Goal: Task Accomplishment & Management: Complete application form

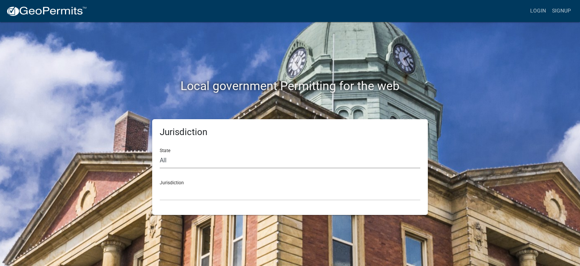
click at [165, 158] on select "All Colorado Georgia Indiana Iowa Kansas Minnesota Ohio South Carolina Wisconsin" at bounding box center [290, 160] width 261 height 15
select select "[US_STATE]"
click at [160, 153] on select "All Colorado Georgia Indiana Iowa Kansas Minnesota Ohio South Carolina Wisconsin" at bounding box center [290, 160] width 261 height 15
click at [188, 195] on select "City of Bainbridge, Georgia Cook County, Georgia Crawford County, Georgia Gilme…" at bounding box center [290, 192] width 261 height 15
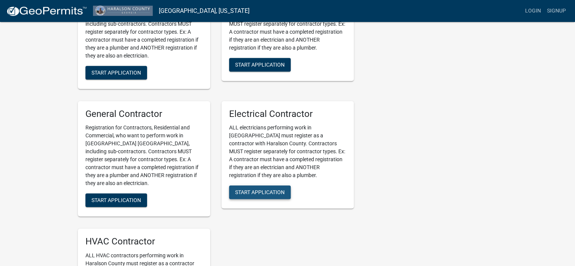
scroll to position [264, 0]
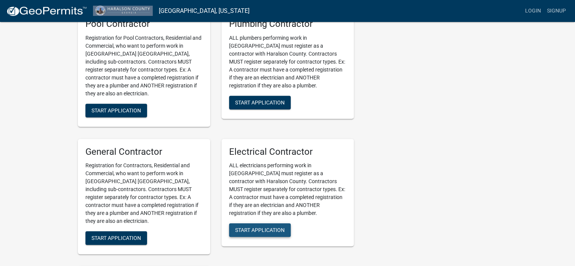
click at [252, 198] on div "Electrical Contractor ALL electricians performing work in Haralson County must …" at bounding box center [287, 193] width 132 height 108
click at [260, 233] on button "Start Application" at bounding box center [260, 230] width 62 height 14
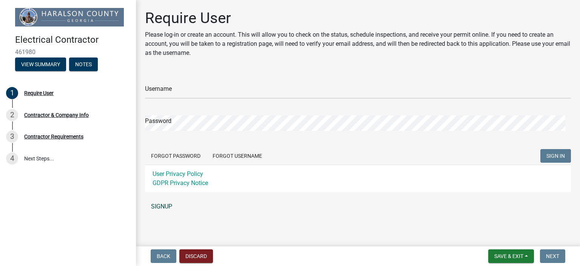
click at [158, 204] on link "SIGNUP" at bounding box center [358, 206] width 426 height 15
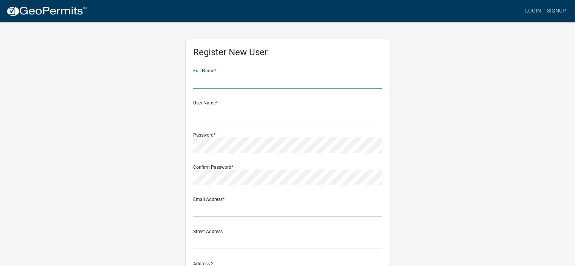
click at [250, 81] on input "text" at bounding box center [287, 80] width 189 height 15
type input "Wetzel Lamar Davidson Jr"
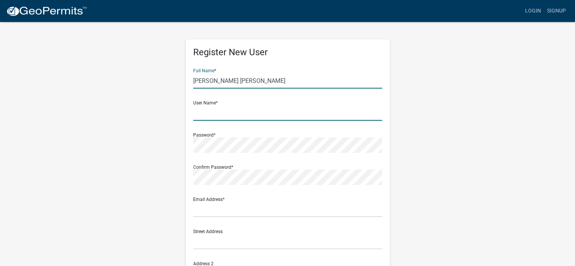
click at [208, 115] on input "text" at bounding box center [287, 112] width 189 height 15
type input "wdpetey"
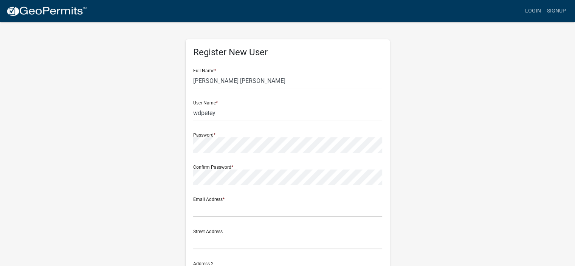
click at [211, 102] on div "User Name * wdpetey" at bounding box center [287, 107] width 189 height 26
click at [207, 102] on div "User Name * wdpetey" at bounding box center [287, 107] width 189 height 26
click at [226, 207] on input "text" at bounding box center [287, 208] width 189 height 15
drag, startPoint x: 219, startPoint y: 201, endPoint x: 233, endPoint y: 208, distance: 15.7
click at [226, 205] on input "text" at bounding box center [287, 208] width 189 height 15
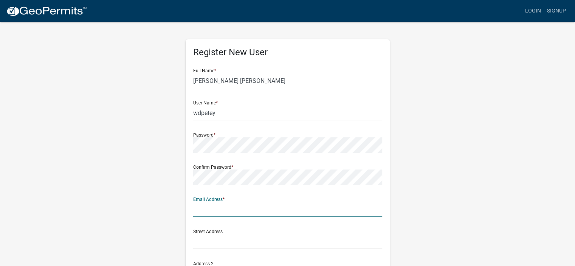
type input "[EMAIL_ADDRESS][DOMAIN_NAME]"
click at [220, 247] on input "text" at bounding box center [287, 240] width 189 height 15
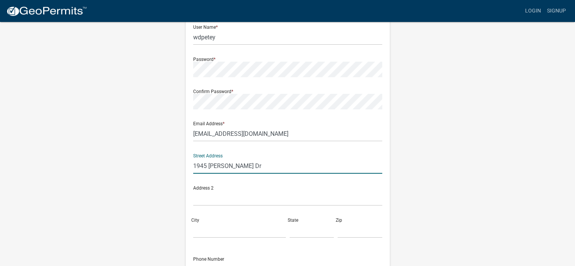
scroll to position [151, 0]
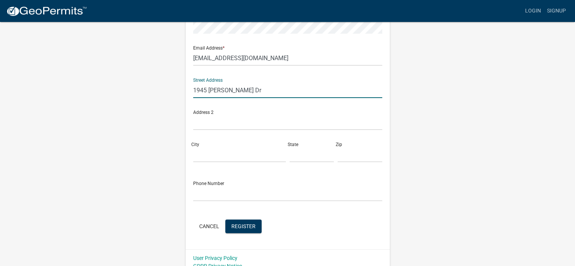
type input "1945 [PERSON_NAME] Dr"
click at [203, 151] on input "City" at bounding box center [239, 154] width 93 height 15
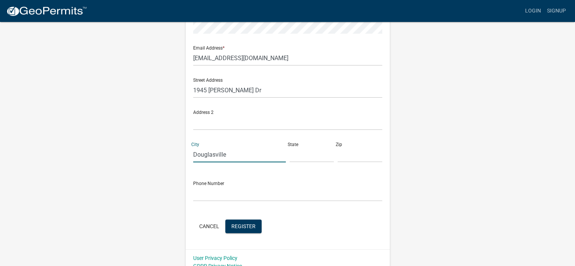
type input "Douglasville"
type input "Ga"
type input "30135"
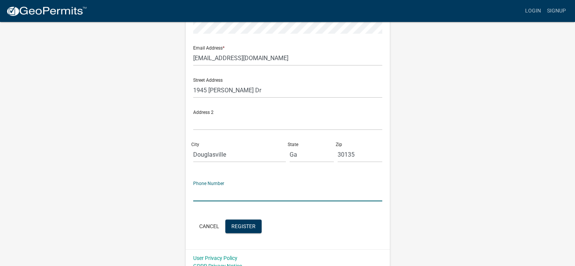
click at [202, 197] on input "text" at bounding box center [287, 192] width 189 height 15
click at [202, 193] on input "6786443574" at bounding box center [287, 192] width 189 height 15
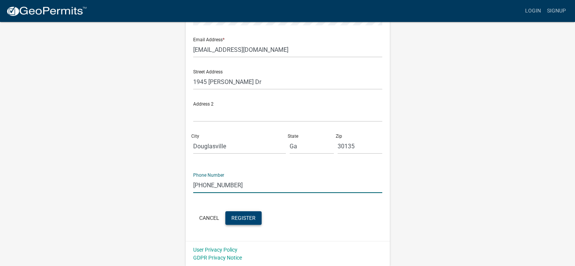
type input "[PHONE_NUMBER]"
click at [241, 216] on span "Register" at bounding box center [243, 217] width 24 height 6
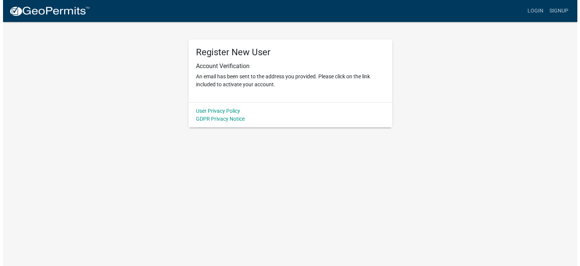
scroll to position [0, 0]
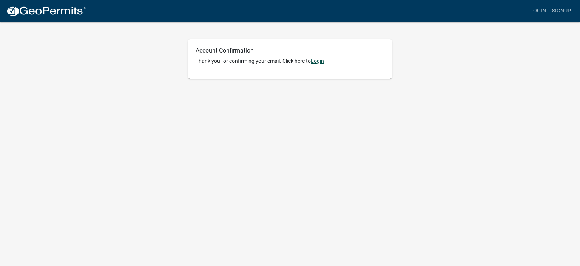
click at [318, 62] on link "Login" at bounding box center [317, 61] width 13 height 6
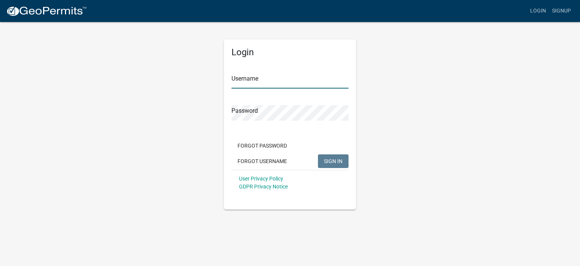
click at [284, 77] on input "Username" at bounding box center [290, 80] width 117 height 15
type input "wdpetey"
click at [333, 159] on span "SIGN IN" at bounding box center [333, 161] width 19 height 6
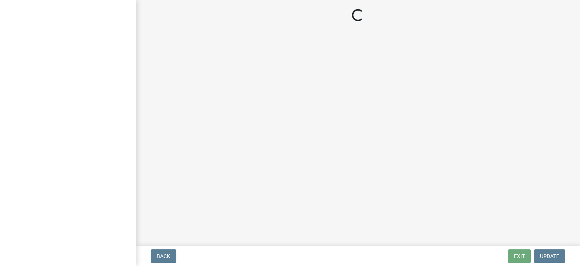
select select "Ga"
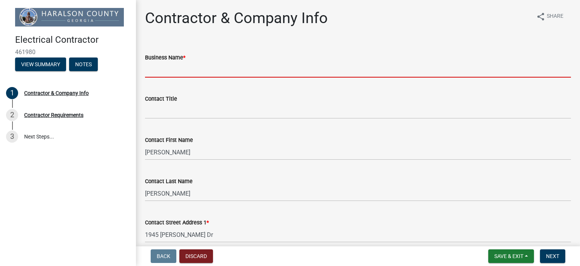
click at [212, 67] on input "Business Name *" at bounding box center [358, 69] width 426 height 15
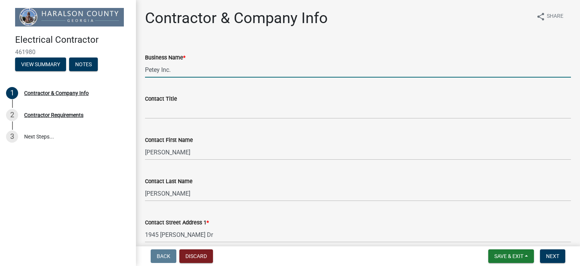
click at [208, 63] on input "Petey Inc." at bounding box center [358, 69] width 426 height 15
type input "Petey Inc."
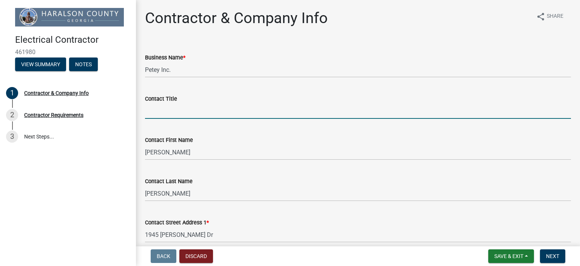
click at [167, 111] on input "Contact Title" at bounding box center [358, 110] width 426 height 15
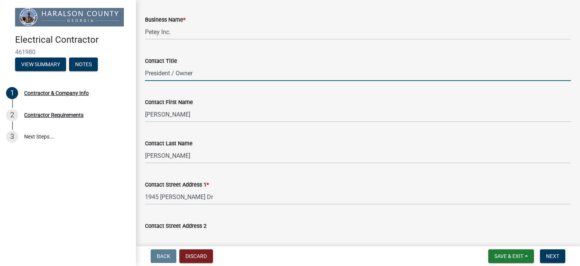
scroll to position [113, 0]
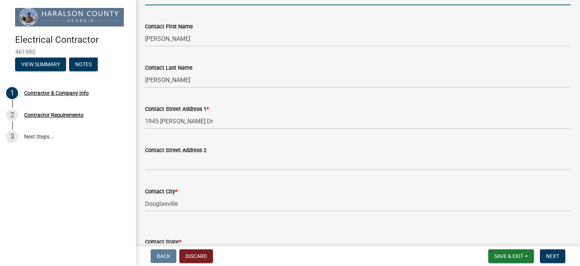
type input "President / Owner"
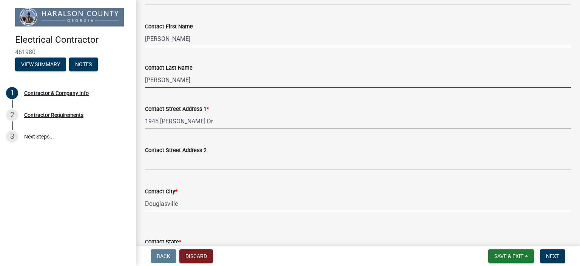
drag, startPoint x: 165, startPoint y: 81, endPoint x: 154, endPoint y: 82, distance: 11.0
click at [147, 83] on input "[PERSON_NAME]" at bounding box center [358, 79] width 426 height 15
type input "Davidson"
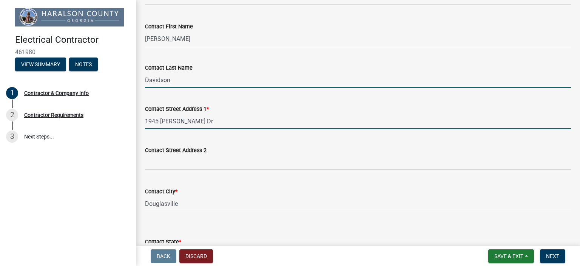
click at [247, 125] on input "1945 [PERSON_NAME] Dr" at bounding box center [358, 120] width 426 height 15
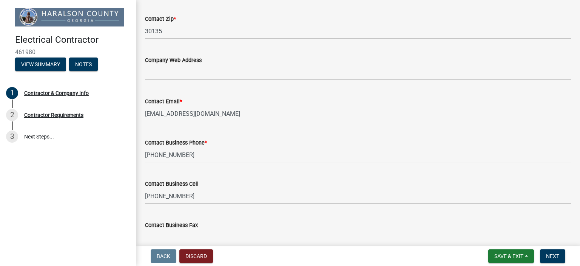
scroll to position [415, 0]
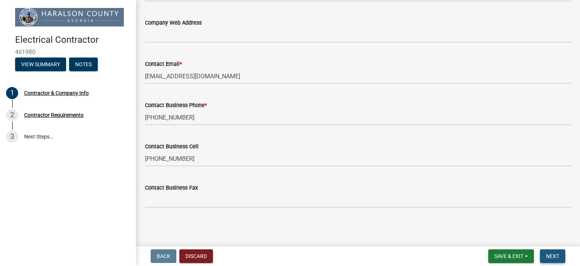
click at [550, 256] on span "Next" at bounding box center [552, 256] width 13 height 6
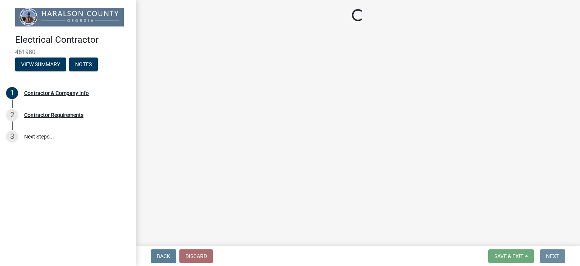
scroll to position [0, 0]
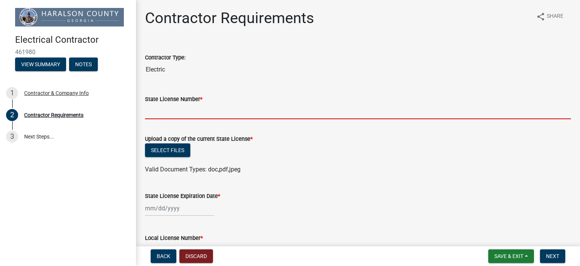
click at [205, 106] on input "State License Number *" at bounding box center [358, 110] width 426 height 15
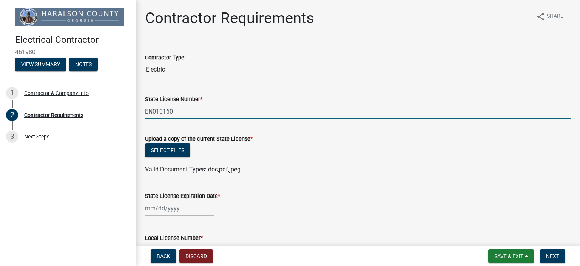
type input "EN010160"
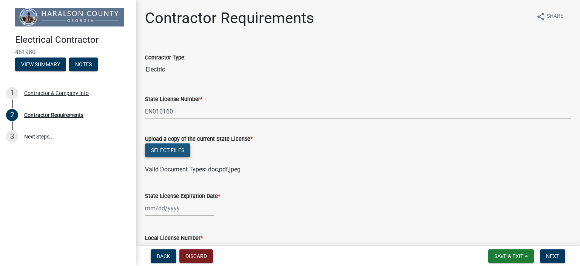
click at [167, 150] on button "Select files" at bounding box center [167, 150] width 45 height 14
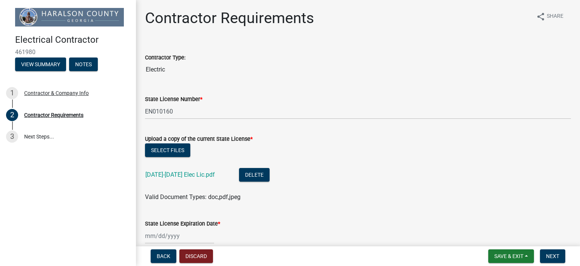
click at [178, 235] on div at bounding box center [179, 235] width 69 height 15
select select "8"
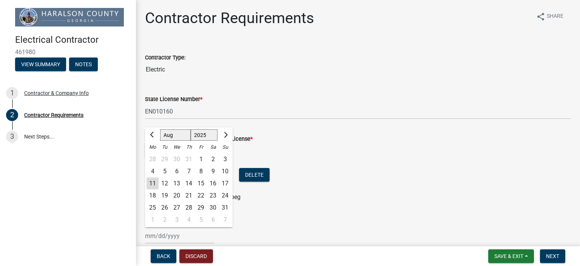
click at [196, 136] on select "1525 1526 1527 1528 1529 1530 1531 1532 1533 1534 1535 1536 1537 1538 1539 1540…" at bounding box center [204, 134] width 27 height 11
select select "2026"
click at [191, 129] on select "1525 1526 1527 1528 1529 1530 1531 1532 1533 1534 1535 1536 1537 1538 1539 1540…" at bounding box center [204, 134] width 27 height 11
click at [168, 133] on select "Jan Feb Mar Apr May Jun [DATE] Aug Sep Oct Nov Dec" at bounding box center [175, 134] width 31 height 11
select select "6"
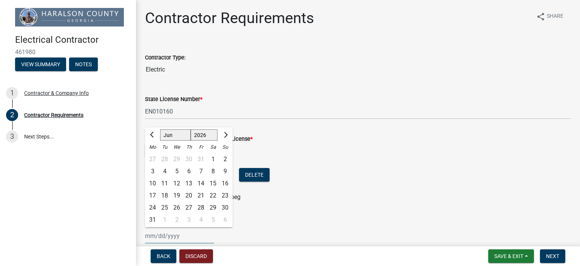
click at [160, 129] on select "Jan Feb Mar Apr May Jun [DATE] Aug Sep Oct Nov Dec" at bounding box center [175, 134] width 31 height 11
click at [164, 206] on div "30" at bounding box center [165, 207] width 12 height 12
type input "[DATE]"
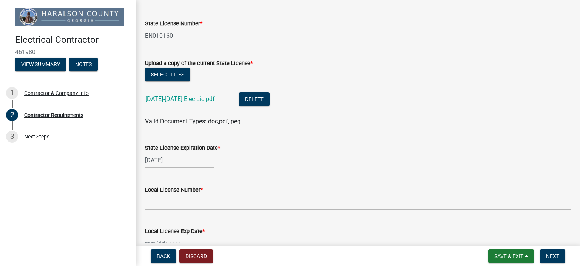
scroll to position [151, 0]
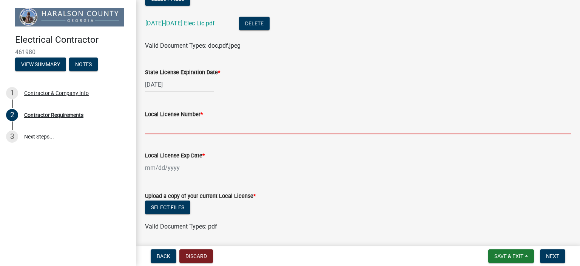
click at [202, 122] on input "Local License Number *" at bounding box center [358, 126] width 426 height 15
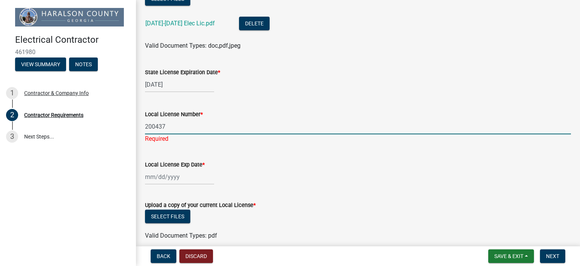
type input "200437"
click at [189, 149] on div "Local License Exp Date *" at bounding box center [358, 166] width 426 height 35
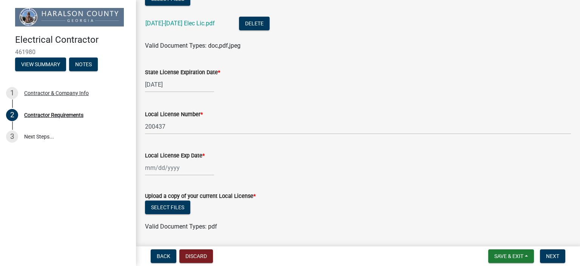
click at [156, 168] on div at bounding box center [179, 167] width 69 height 15
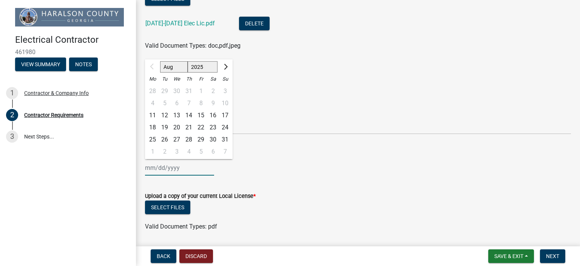
click at [167, 68] on select "Aug Sep Oct Nov Dec" at bounding box center [174, 66] width 28 height 11
select select "12"
click at [160, 61] on select "Aug Sep Oct Nov Dec" at bounding box center [174, 66] width 28 height 11
click at [177, 137] on div "31" at bounding box center [177, 139] width 12 height 12
type input "[DATE]"
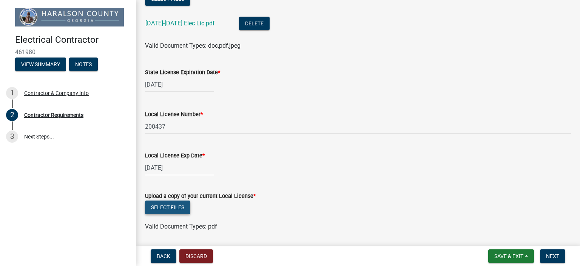
click at [179, 205] on button "Select files" at bounding box center [167, 207] width 45 height 14
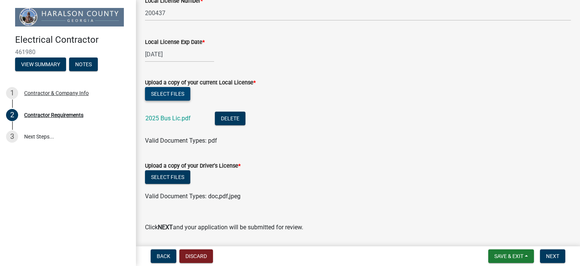
scroll to position [288, 0]
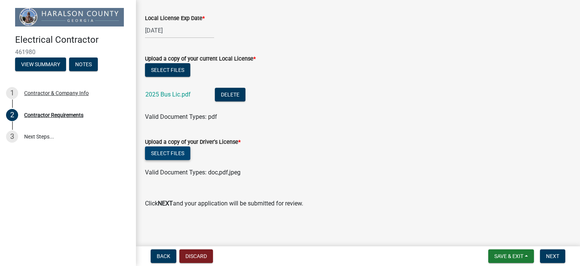
click at [168, 154] on button "Select files" at bounding box center [167, 153] width 45 height 14
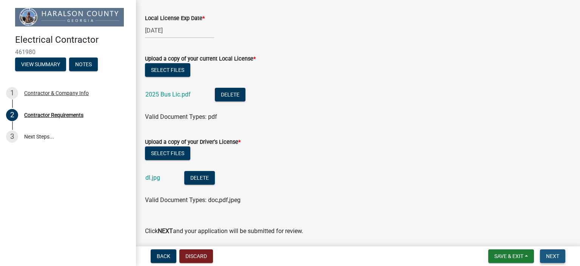
click at [550, 253] on span "Next" at bounding box center [552, 256] width 13 height 6
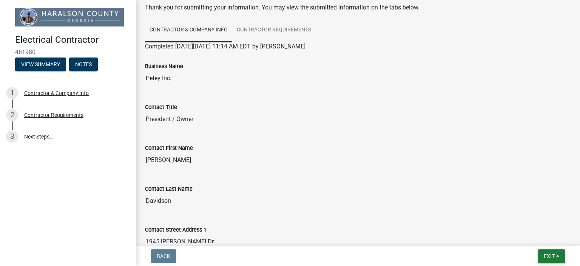
scroll to position [0, 0]
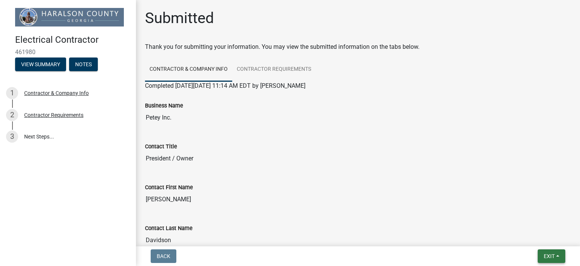
click at [541, 256] on button "Exit" at bounding box center [552, 256] width 28 height 14
click at [528, 236] on button "Save & Exit" at bounding box center [535, 236] width 60 height 18
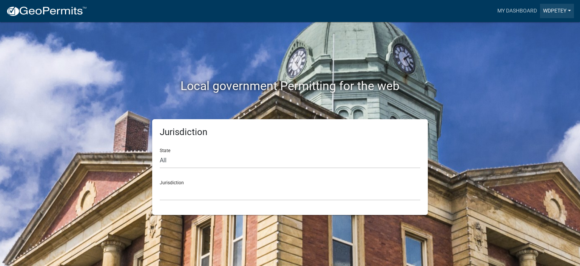
click at [551, 9] on link "wdpetey" at bounding box center [557, 11] width 34 height 14
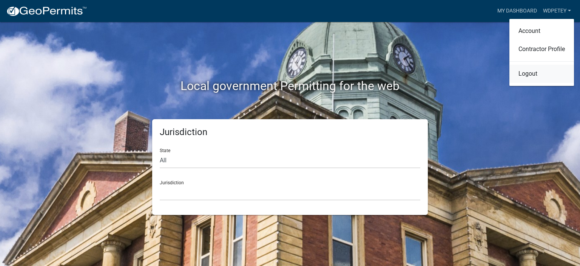
click at [538, 73] on link "Logout" at bounding box center [542, 74] width 65 height 18
